Goal: Task Accomplishment & Management: Use online tool/utility

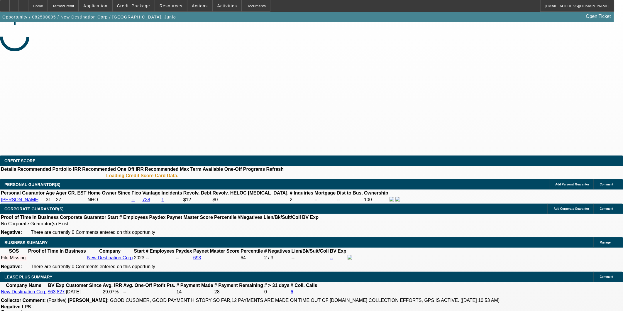
select select "0"
select select "2"
select select "0.1"
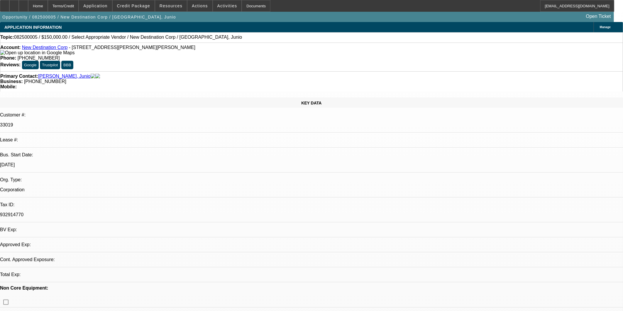
select select "1"
select select "2"
select select "4"
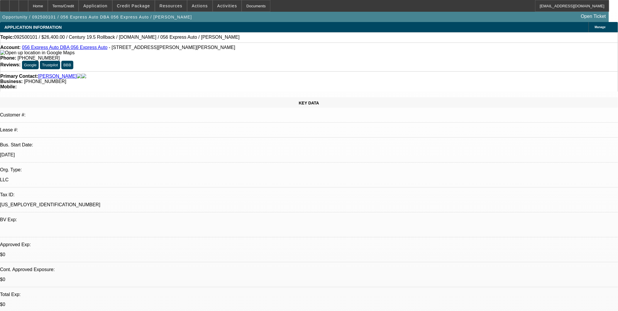
select select "0.2"
select select "2"
select select "0.1"
select select "4"
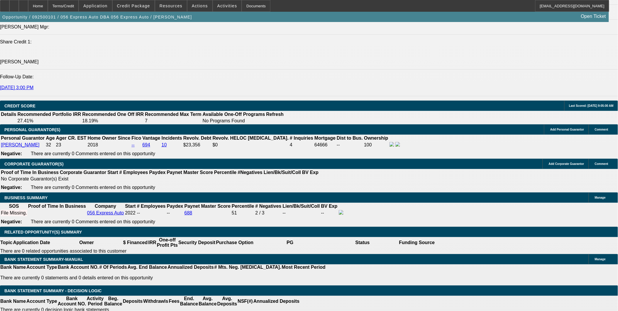
scroll to position [783, 0]
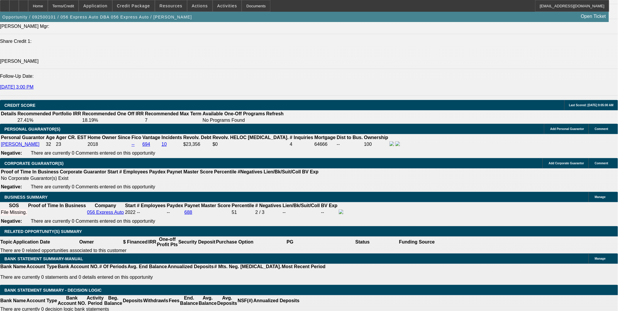
drag, startPoint x: 138, startPoint y: 202, endPoint x: 148, endPoint y: 202, distance: 10.0
type input "UNKNOWN"
type input "10"
type input "$3,795.04"
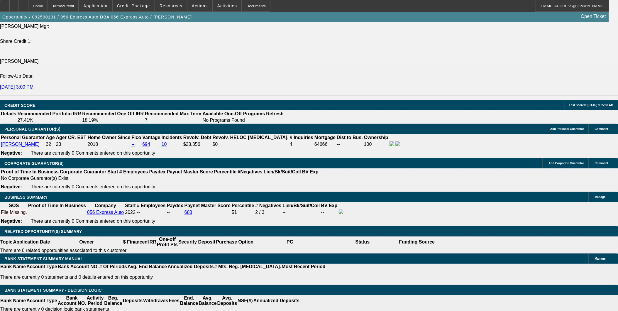
type input "$1,897.52"
type input "$4,011.38"
type input "$2,005.69"
type input "10"
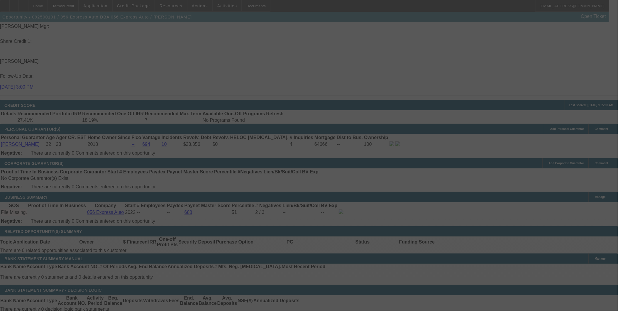
select select "0.2"
select select "2"
select select "0.1"
select select "4"
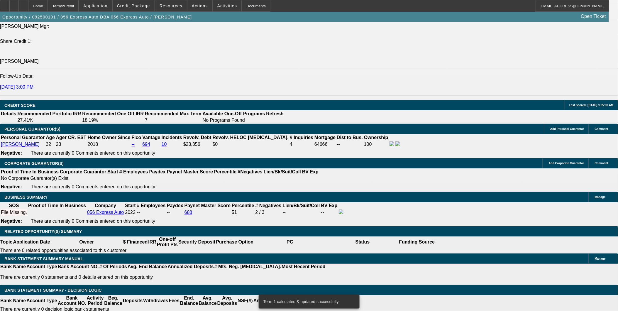
drag, startPoint x: 136, startPoint y: 203, endPoint x: 174, endPoint y: 209, distance: 38.7
type input "UNKNOWN"
type input "9"
type input "$3,987.00"
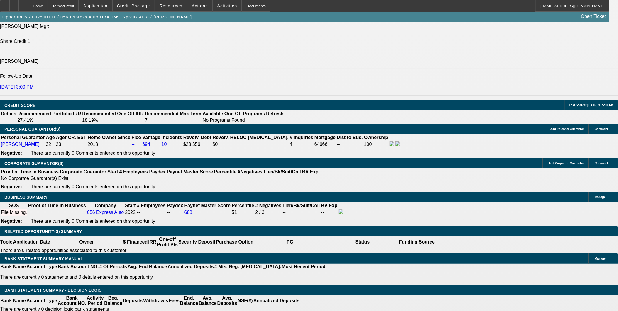
type input "$1,993.50"
type input "9.5"
type input "$3,999.18"
type input "$1,999.59"
type input "9.5"
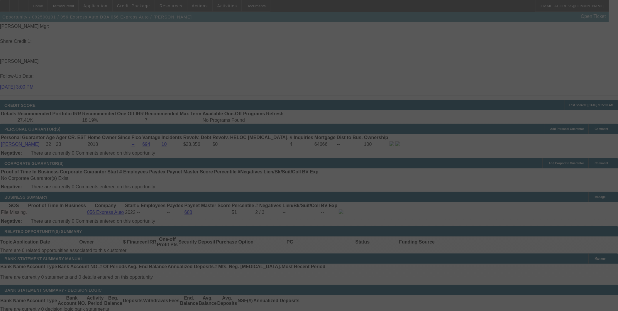
select select "0.2"
select select "2"
select select "0.1"
select select "4"
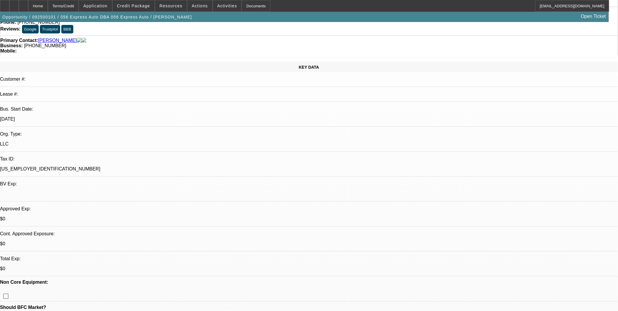
scroll to position [0, 0]
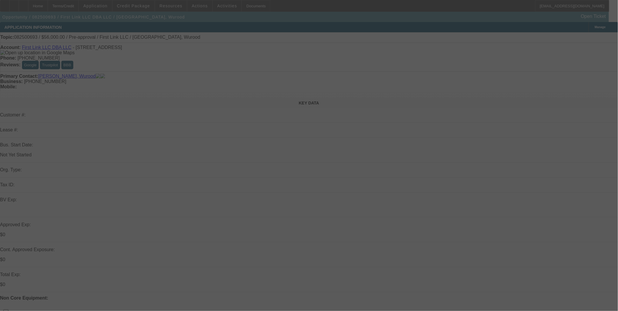
select select "0"
select select "2"
select select "0.1"
select select "4"
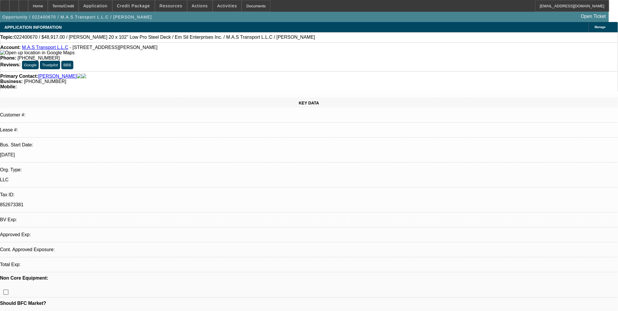
select select "0"
select select "0.1"
select select "0"
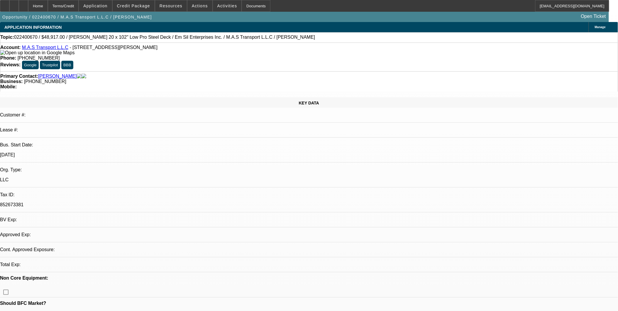
select select "0.1"
select select "1"
select select "2"
select select "4"
select select "1"
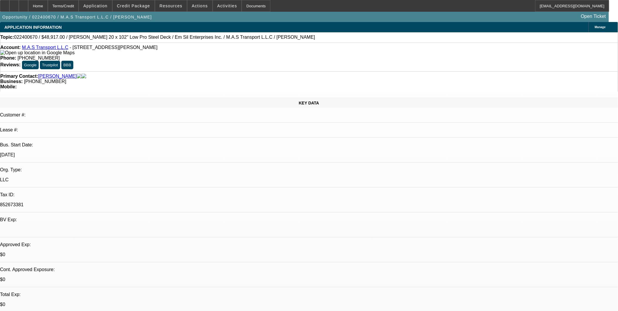
select select "2"
select select "4"
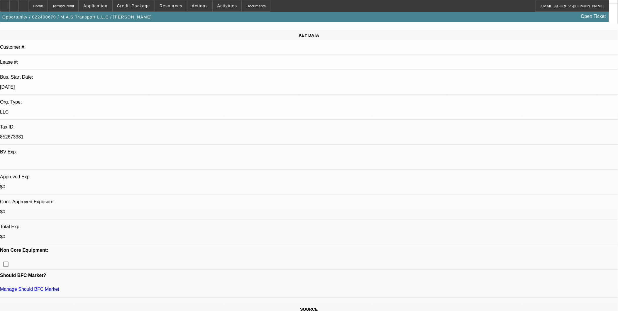
scroll to position [163, 0]
